Goal: Ask a question

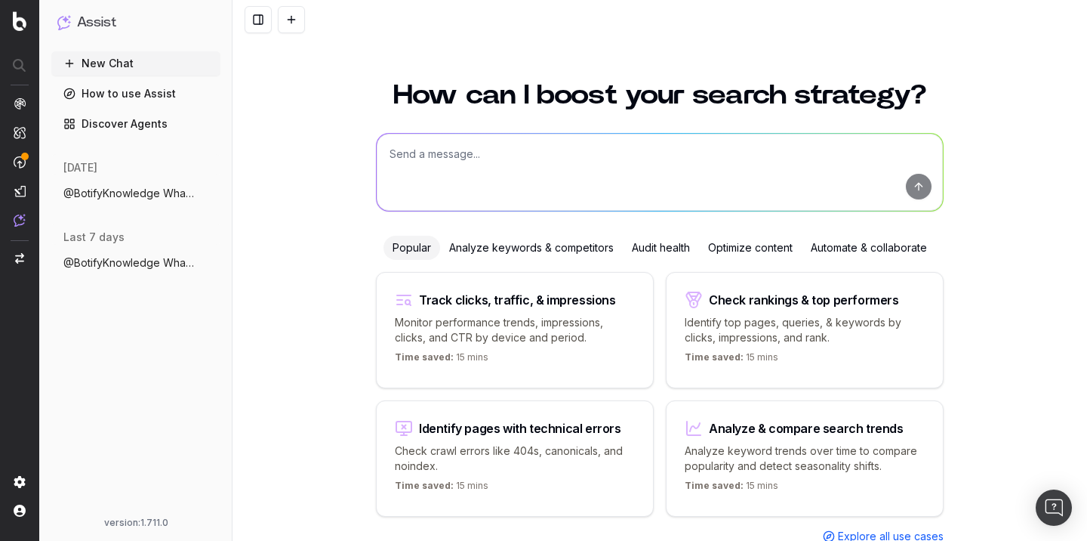
scroll to position [45, 0]
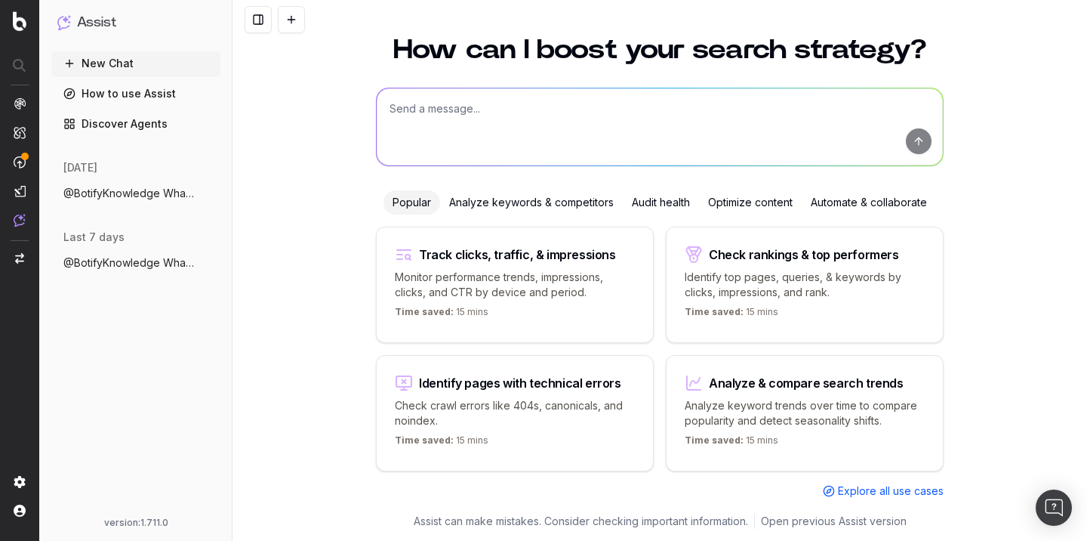
click at [146, 202] on button "@BotifyKnowledge What is Speedworkers ?" at bounding box center [135, 193] width 169 height 24
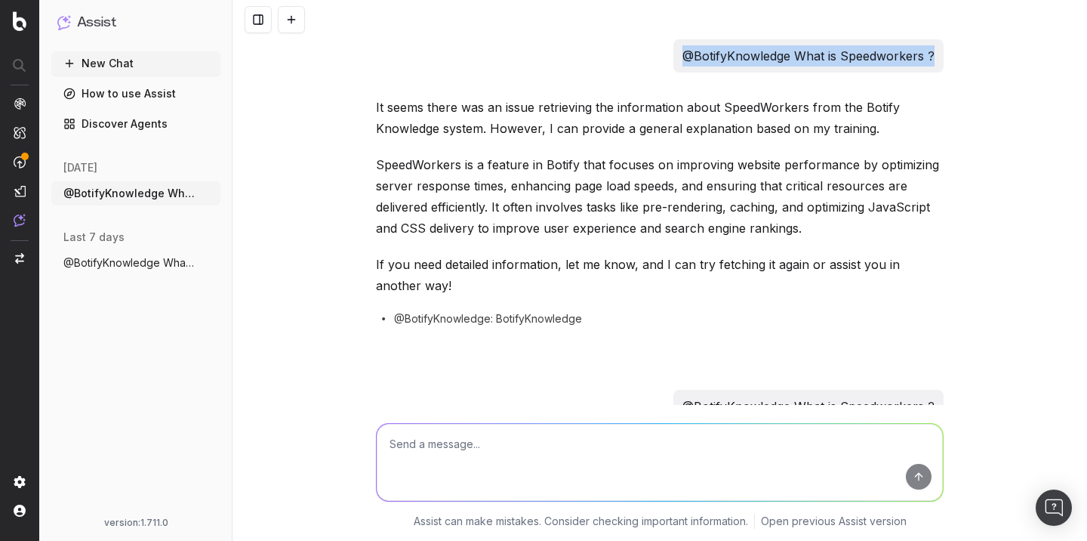
drag, startPoint x: 937, startPoint y: 55, endPoint x: 686, endPoint y: 57, distance: 251.5
click at [685, 57] on div "@BotifyKnowledge What is Speedworkers ?" at bounding box center [809, 55] width 270 height 33
copy p "@BotifyKnowledge What is Speedworkers ?"
click at [298, 14] on button at bounding box center [291, 19] width 27 height 27
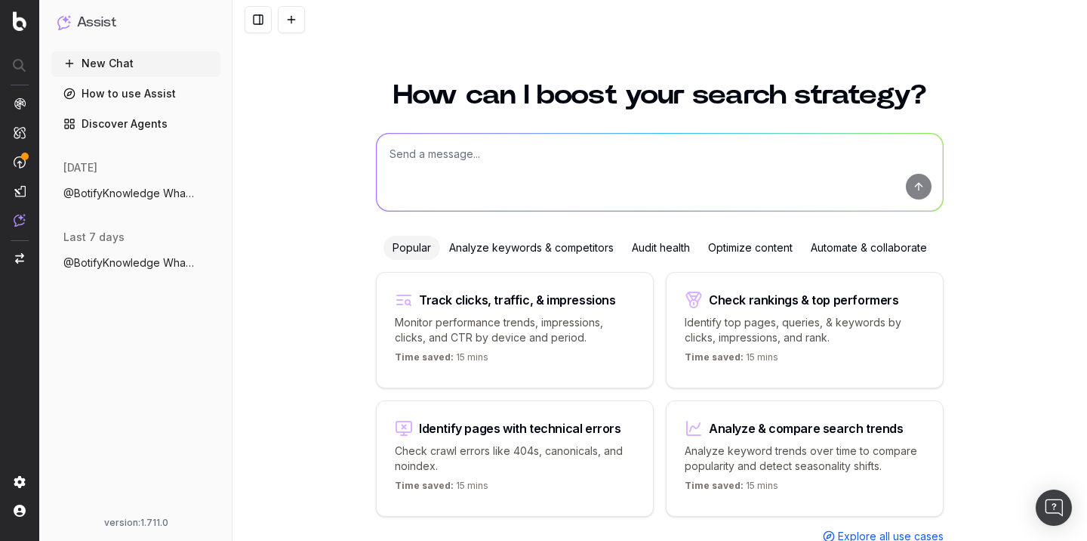
click at [532, 157] on textarea at bounding box center [660, 172] width 566 height 77
paste textarea "@BotifyKnowledge What is Speedworkers ?"
drag, startPoint x: 556, startPoint y: 152, endPoint x: 529, endPoint y: 153, distance: 26.4
click at [529, 153] on textarea "@BotifyKnowledge What is Speedworkers ?" at bounding box center [660, 172] width 566 height 77
type textarea "@BotifyKnowledge What is Pageworkers ?"
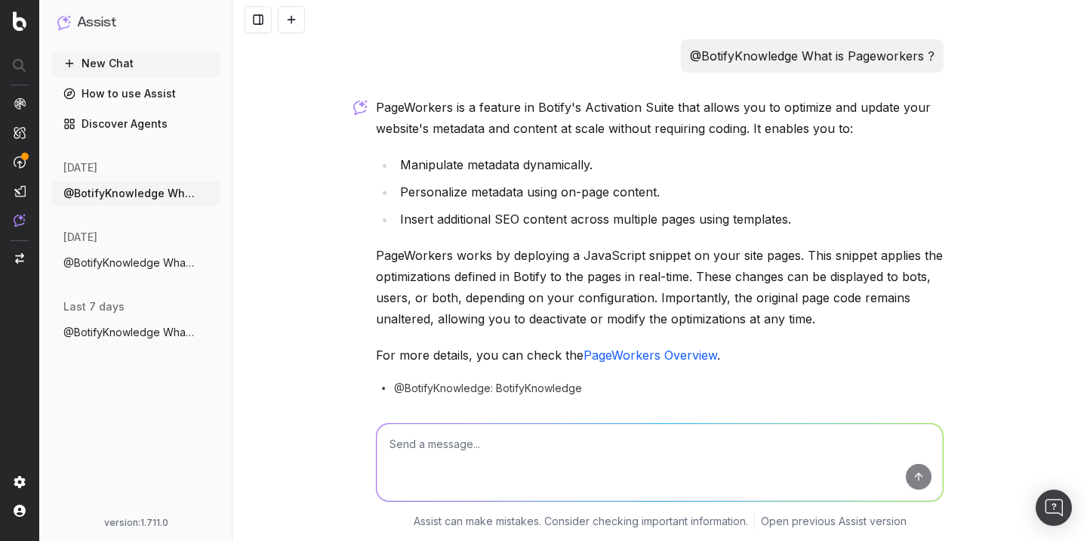
click at [709, 307] on p "PageWorkers works by deploying a JavaScript snippet on your site pages. This sn…" at bounding box center [660, 287] width 568 height 85
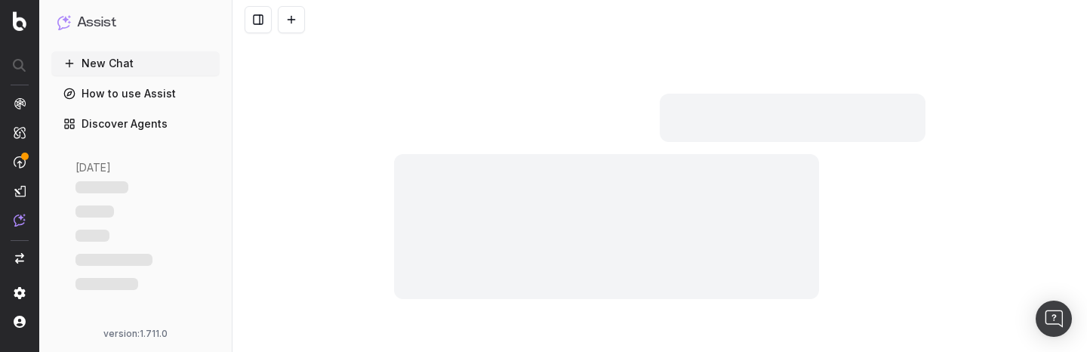
scroll to position [243, 0]
